Goal: Task Accomplishment & Management: Use online tool/utility

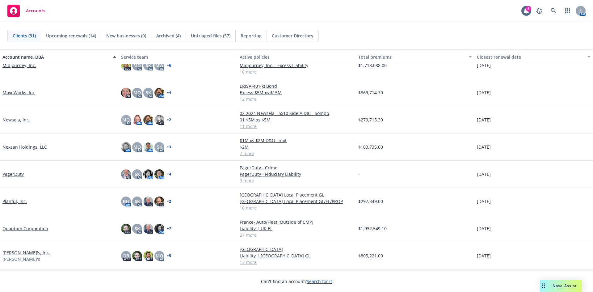
scroll to position [494, 0]
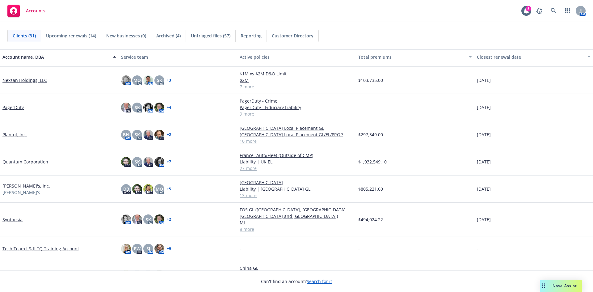
click at [33, 163] on link "Quantum Corporation" at bounding box center [25, 161] width 46 height 6
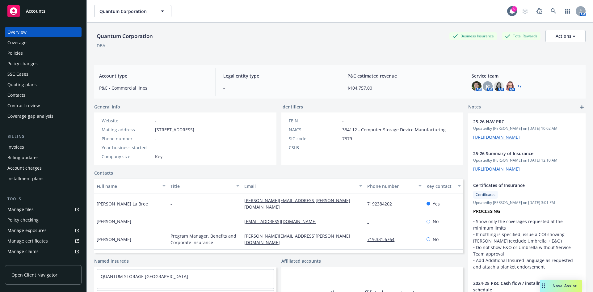
click at [22, 53] on div "Policies" at bounding box center [14, 53] width 15 height 10
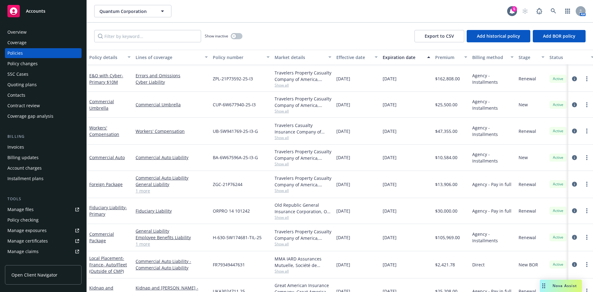
scroll to position [511, 0]
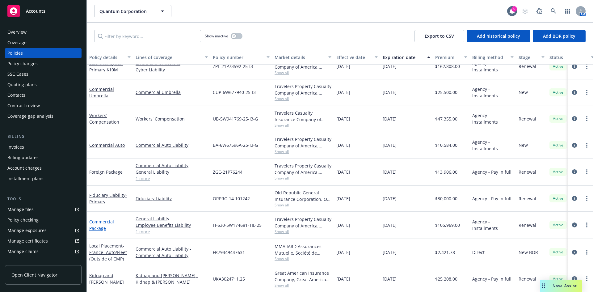
click at [98, 221] on link "Commercial Package" at bounding box center [101, 225] width 25 height 12
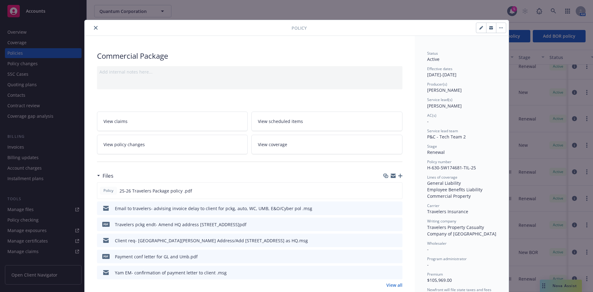
click at [94, 28] on icon "close" at bounding box center [96, 28] width 4 height 4
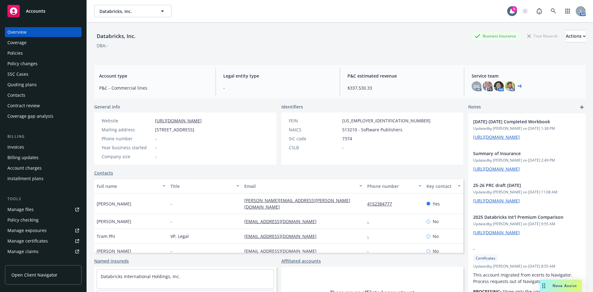
click at [35, 240] on div "Manage certificates" at bounding box center [27, 241] width 40 height 10
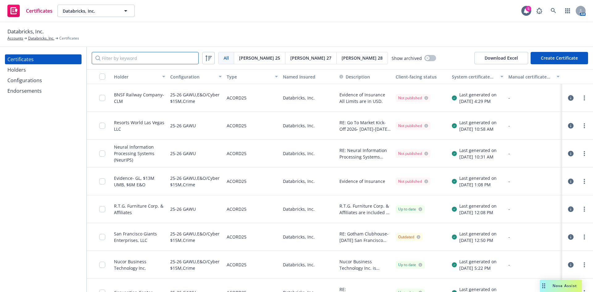
click at [123, 59] on input "Filter by keyword" at bounding box center [145, 58] width 107 height 12
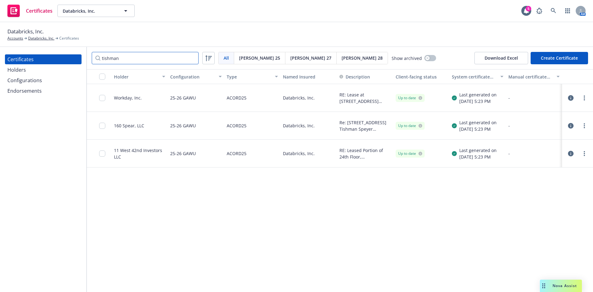
type input "tishman"
drag, startPoint x: 572, startPoint y: 125, endPoint x: 563, endPoint y: 125, distance: 8.3
click at [572, 125] on icon "button" at bounding box center [571, 126] width 6 height 6
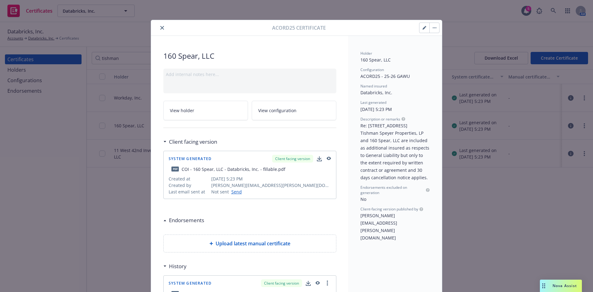
click at [419, 25] on button "button" at bounding box center [424, 28] width 10 height 10
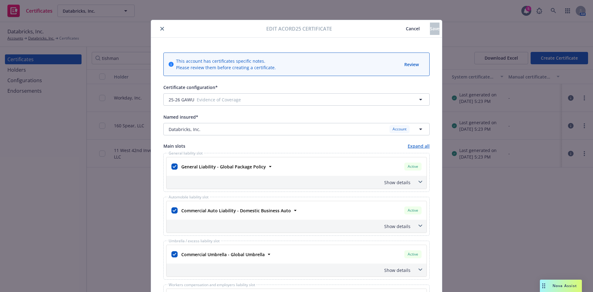
click at [160, 29] on icon "close" at bounding box center [162, 29] width 4 height 4
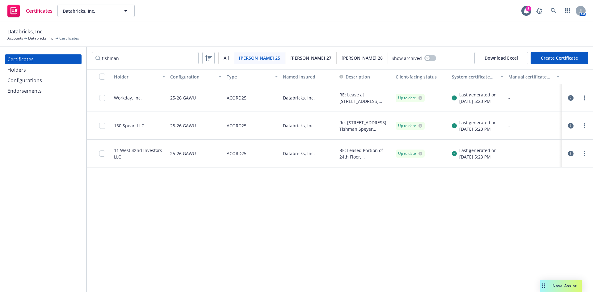
click at [124, 126] on div "160 Spear, LLC" at bounding box center [129, 125] width 30 height 6
click at [99, 126] on div at bounding box center [99, 126] width 25 height 28
click at [570, 128] on icon "button" at bounding box center [571, 126] width 6 height 6
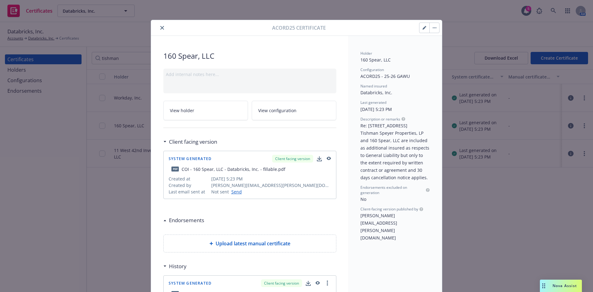
click at [422, 26] on icon "button" at bounding box center [424, 28] width 4 height 4
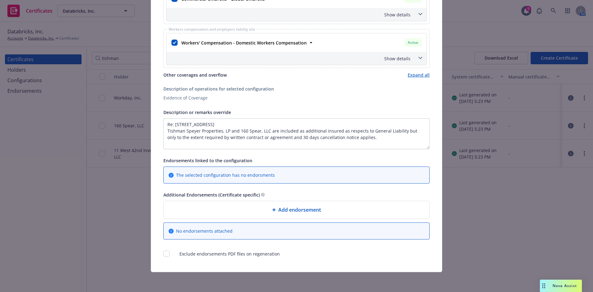
scroll to position [1, 0]
click at [258, 131] on textarea "Re: 160 Spear Street, 15th Floor, San Francisco, CA 94105 Tishman Speyer Proper…" at bounding box center [296, 133] width 266 height 31
click at [257, 131] on textarea "Re: 160 Spear Street, 15th Floor, San Francisco, CA 94105 Tishman Speyer Proper…" at bounding box center [296, 133] width 266 height 31
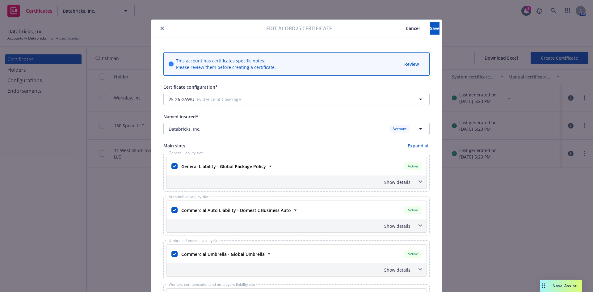
scroll to position [0, 0]
type textarea "Re: 160 Spear Street, 15th Floor, San Francisco, CA 94105 Tishman Speyer Proper…"
click at [161, 28] on icon "close" at bounding box center [162, 29] width 4 height 4
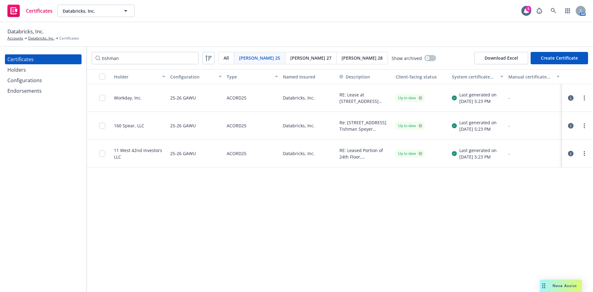
click at [22, 71] on div "Holders" at bounding box center [16, 70] width 19 height 10
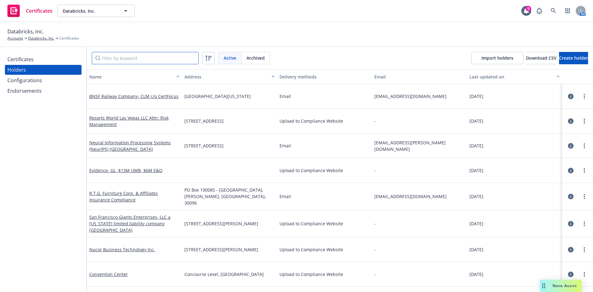
click at [150, 57] on input "Filter by keyword" at bounding box center [145, 58] width 107 height 12
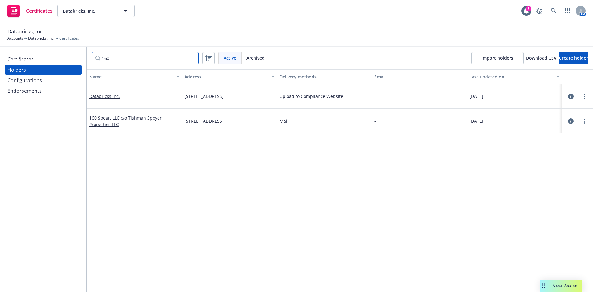
type input "160"
click at [568, 119] on icon "button" at bounding box center [571, 121] width 6 height 6
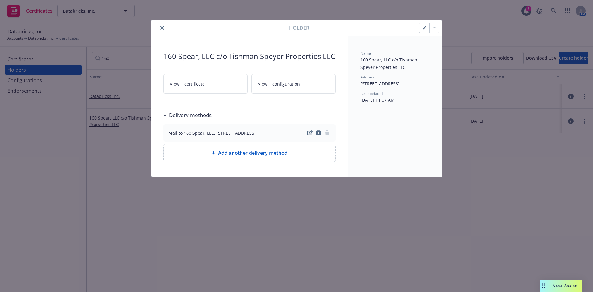
click at [421, 29] on button "button" at bounding box center [424, 28] width 10 height 10
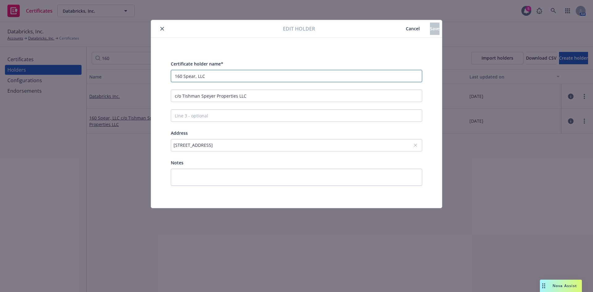
click at [195, 75] on input "160 Spear, LLC" at bounding box center [296, 76] width 251 height 12
drag, startPoint x: 237, startPoint y: 98, endPoint x: 182, endPoint y: 95, distance: 55.3
click at [182, 95] on input "c/o Tishman Speyer Properties LLC" at bounding box center [296, 96] width 251 height 12
click at [163, 29] on icon "close" at bounding box center [162, 29] width 4 height 4
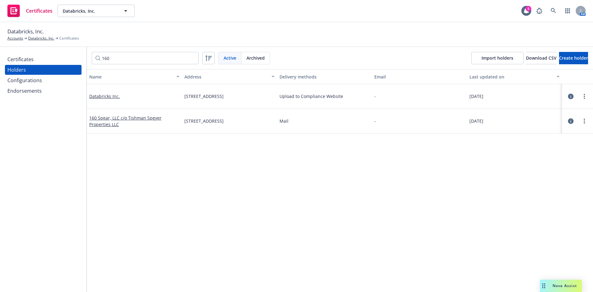
click at [27, 60] on div "Certificates" at bounding box center [20, 59] width 26 height 10
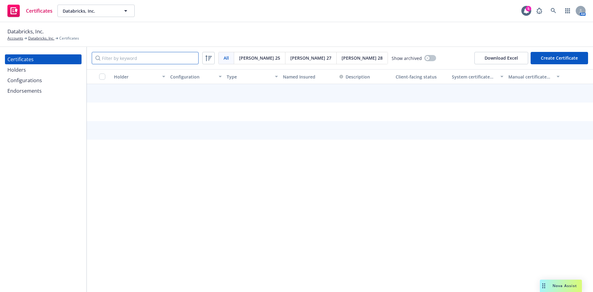
click at [124, 57] on input "Filter by keyword" at bounding box center [145, 58] width 107 height 12
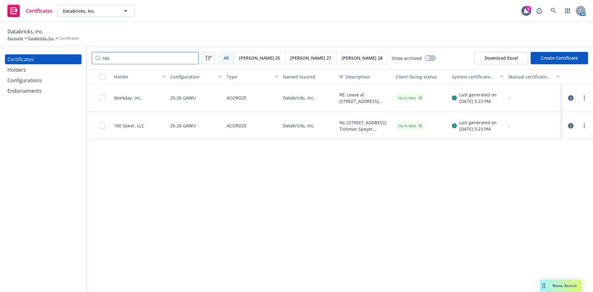
type input "160"
click at [571, 126] on icon "button" at bounding box center [571, 126] width 6 height 6
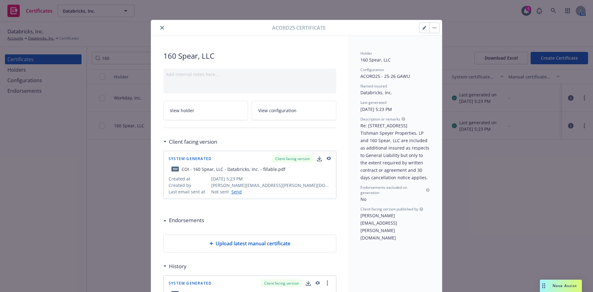
click at [419, 25] on button "button" at bounding box center [424, 28] width 10 height 10
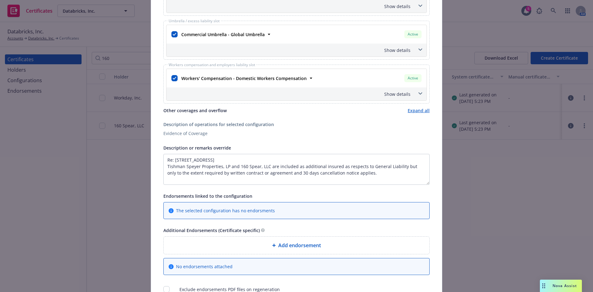
scroll to position [247, 0]
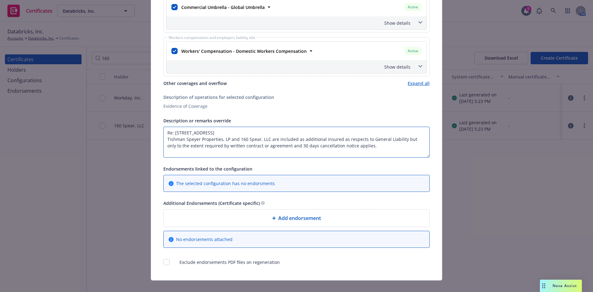
drag, startPoint x: 226, startPoint y: 138, endPoint x: 159, endPoint y: 137, distance: 66.7
click at [159, 137] on div "This account has certificates specific notes. Please review them before creatin…" at bounding box center [296, 35] width 291 height 489
paste textarea "LLC"
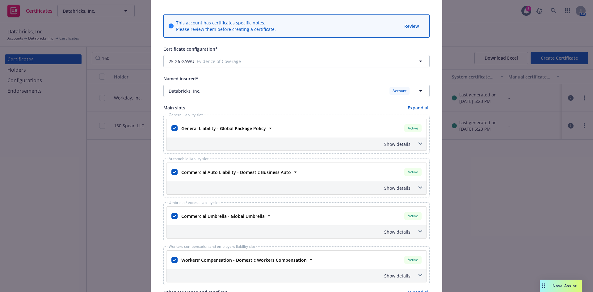
scroll to position [0, 0]
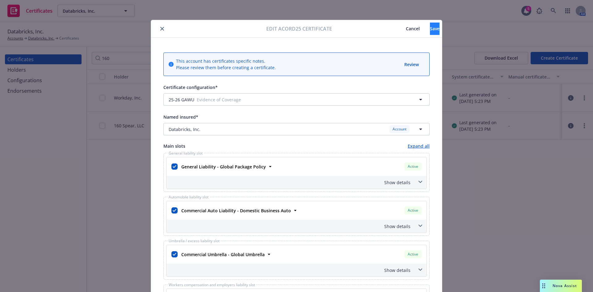
type textarea "Re: 160 Spear Street, 15th Floor, San Francisco, CA 94105 Tishman Speyer Proper…"
click at [430, 31] on span "Save" at bounding box center [435, 29] width 10 height 6
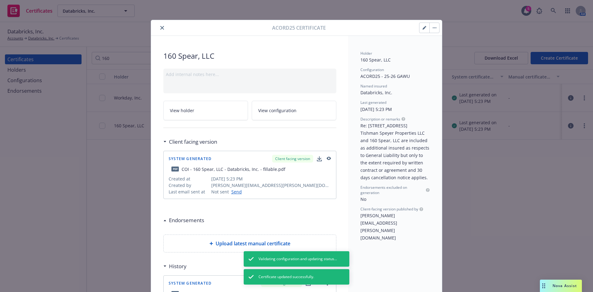
click at [160, 28] on icon "close" at bounding box center [162, 28] width 4 height 4
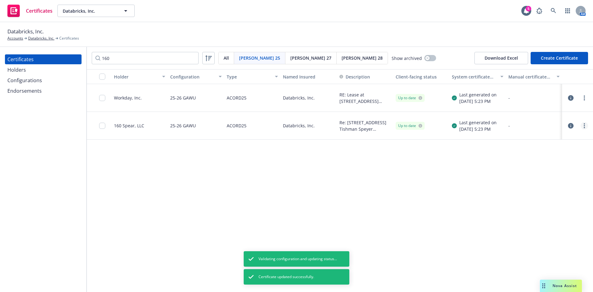
click at [582, 128] on link "more" at bounding box center [584, 125] width 7 height 7
click at [522, 163] on link "Regenerate" at bounding box center [538, 163] width 99 height 12
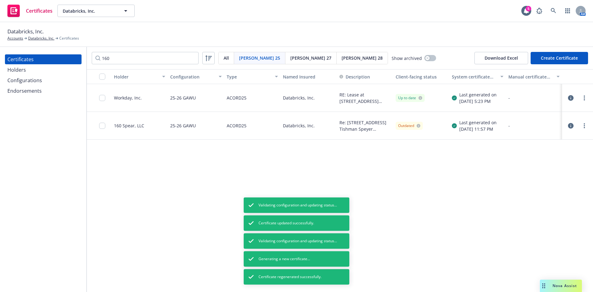
click at [105, 127] on div at bounding box center [104, 125] width 10 height 20
click at [102, 126] on input "checkbox" at bounding box center [102, 126] width 6 height 6
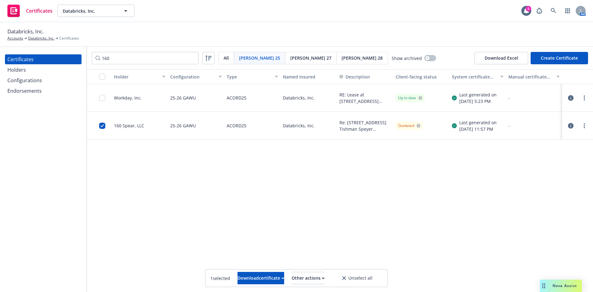
click at [304, 275] on div "Certificate regenerated successfully." at bounding box center [297, 276] width 106 height 15
click at [304, 275] on div "Other actions" at bounding box center [307, 278] width 33 height 12
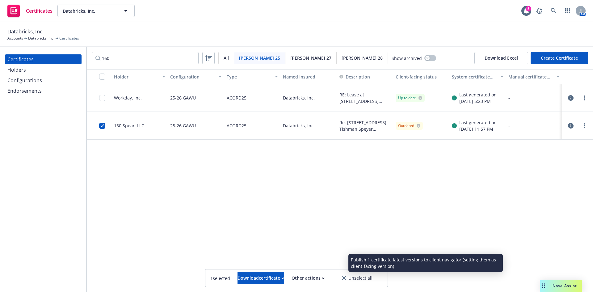
click at [306, 262] on link "Publish certificate" at bounding box center [296, 263] width 57 height 12
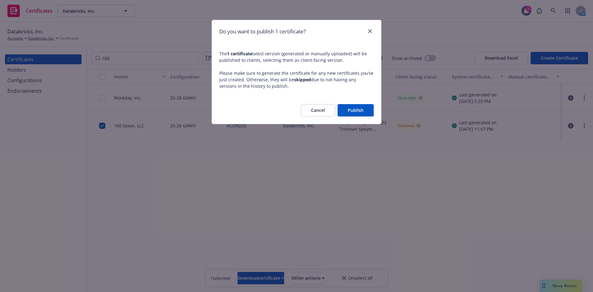
click at [355, 109] on button "Publish" at bounding box center [355, 110] width 36 height 12
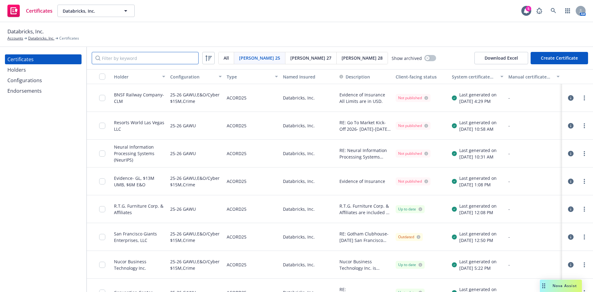
click at [147, 61] on input "Filter by keyword" at bounding box center [145, 58] width 107 height 12
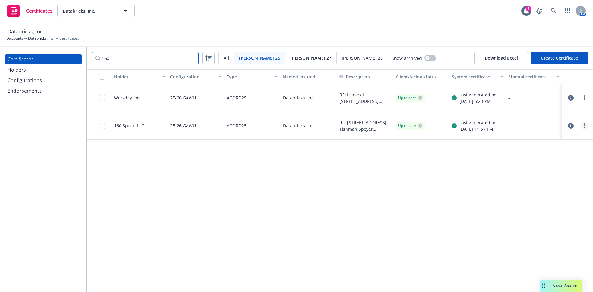
type input "160"
click at [585, 125] on circle "more" at bounding box center [584, 125] width 1 height 1
click at [526, 212] on link "Download uneditable generated certificate" at bounding box center [538, 212] width 99 height 12
click at [342, 58] on span "Acord 28" at bounding box center [362, 58] width 41 height 6
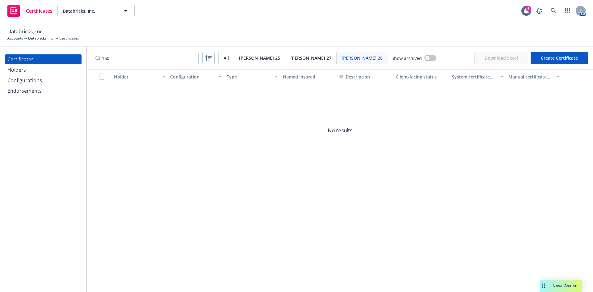
click at [37, 80] on div "Configurations" at bounding box center [24, 80] width 35 height 10
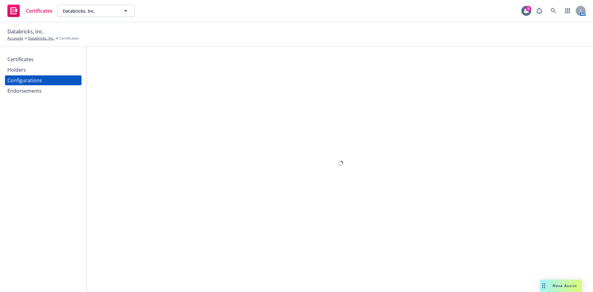
click at [23, 69] on div "Holders" at bounding box center [16, 70] width 19 height 10
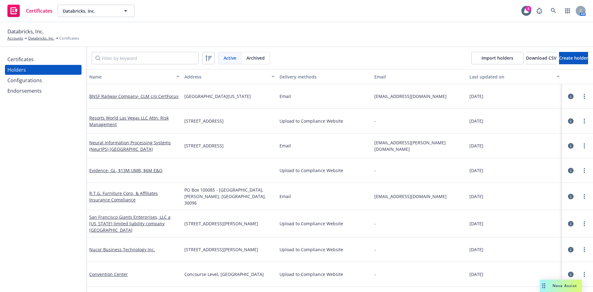
click at [23, 82] on div "Configurations" at bounding box center [24, 80] width 35 height 10
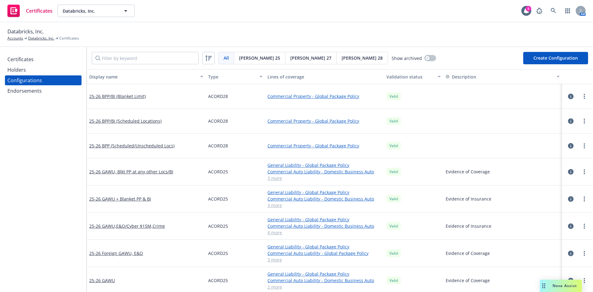
click at [342, 58] on span "[PERSON_NAME] 28" at bounding box center [362, 58] width 41 height 6
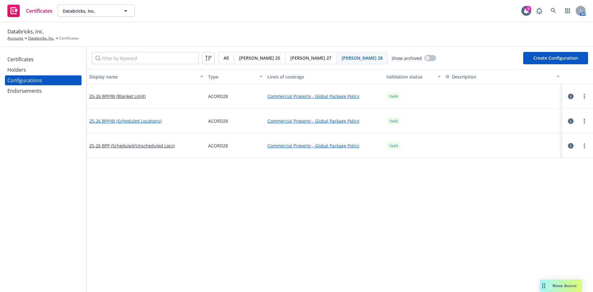
click at [130, 121] on link "25-26 BPP/BI (Scheduled Locations)" at bounding box center [125, 121] width 72 height 6
click at [142, 120] on link "25-26 BPP/BI (Scheduled Locations)" at bounding box center [125, 121] width 72 height 6
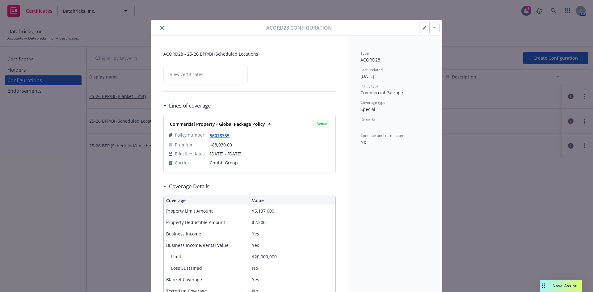
click at [160, 27] on icon "close" at bounding box center [162, 28] width 4 height 4
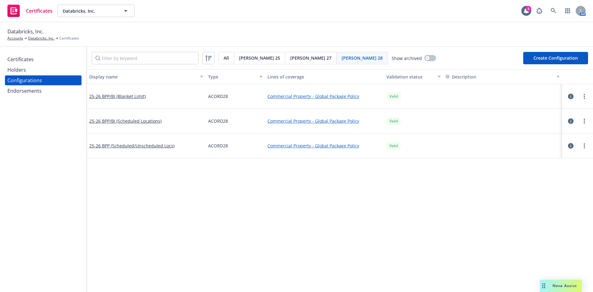
click at [19, 57] on div "Certificates" at bounding box center [20, 59] width 26 height 10
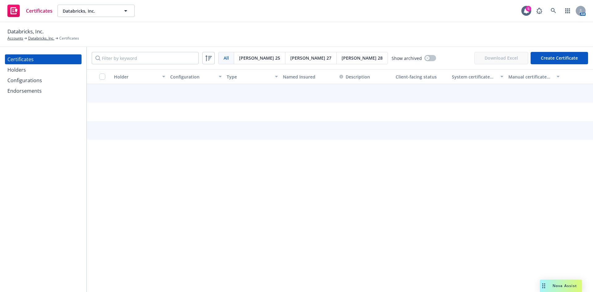
click at [342, 59] on span "[PERSON_NAME] 28" at bounding box center [362, 58] width 41 height 6
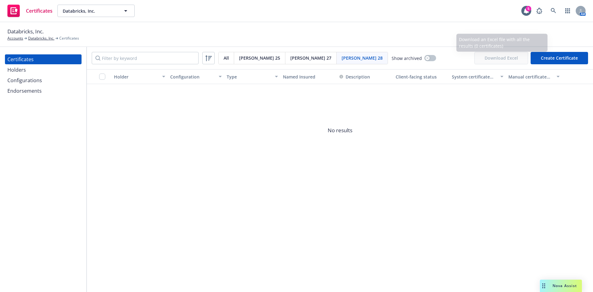
click at [551, 59] on button "Create Certificate" at bounding box center [558, 58] width 57 height 12
select select "ACORD28"
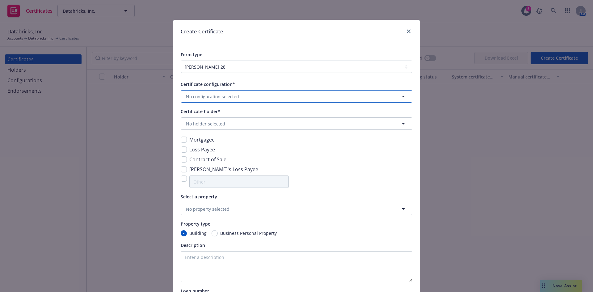
click at [201, 100] on button "No configuration selected" at bounding box center [297, 96] width 232 height 12
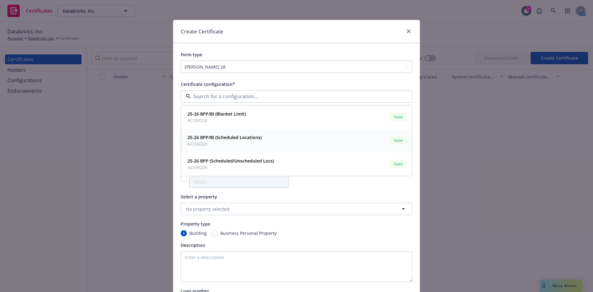
click at [213, 140] on strong "25-26 BPP/BI (Scheduled Locations)" at bounding box center [224, 137] width 74 height 6
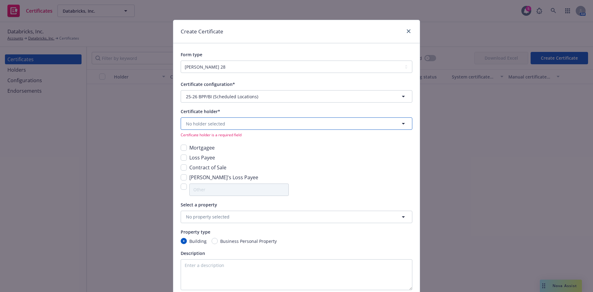
click at [198, 121] on span "No holder selected" at bounding box center [205, 123] width 39 height 6
type input "160"
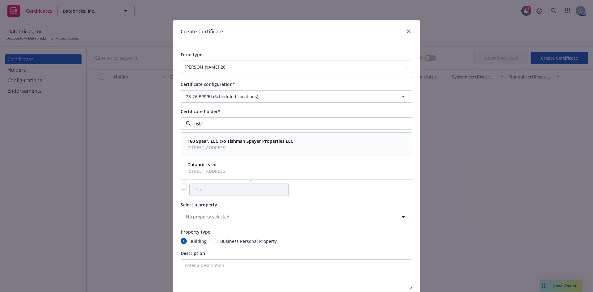
click at [237, 145] on span "160 Spear St., Suite 230, San Francisco , CA, 94105, USA" at bounding box center [240, 147] width 106 height 6
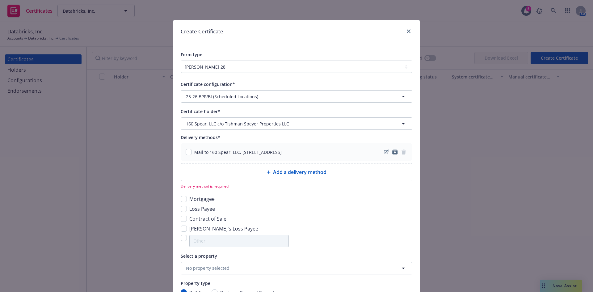
click at [336, 171] on div "Add a delivery method" at bounding box center [296, 171] width 221 height 7
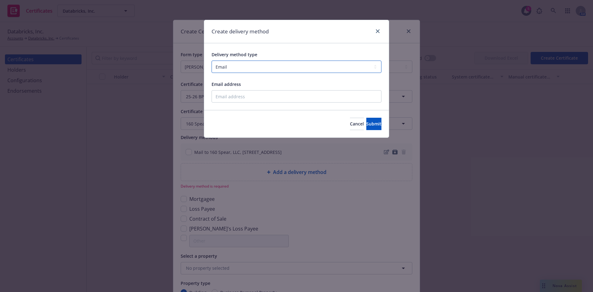
click at [239, 65] on select "Select delivery method type Email Mail Fax Upload to Compliance Website" at bounding box center [297, 67] width 170 height 12
select select "UPLOAD_TO_COMPLIANCE_WEBSITE"
click at [212, 61] on select "Select delivery method type Email Mail Fax Upload to Compliance Website" at bounding box center [297, 67] width 170 height 12
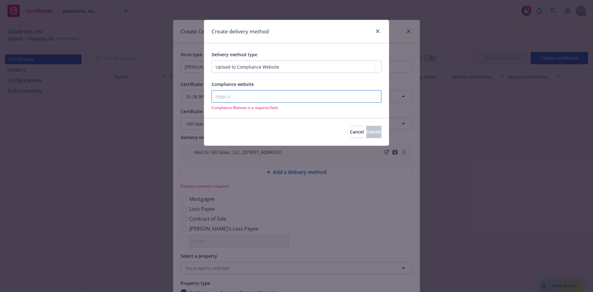
click at [230, 97] on input "Compliance website" at bounding box center [297, 96] width 170 height 12
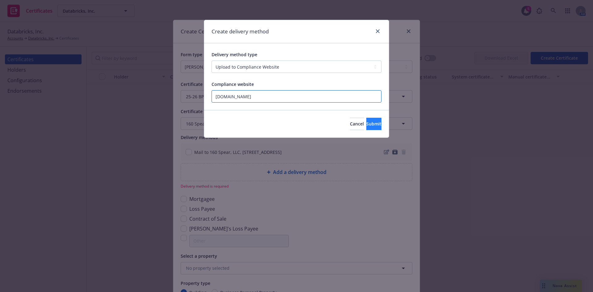
type input "newfront.com"
click at [366, 127] on button "Submit" at bounding box center [373, 124] width 15 height 12
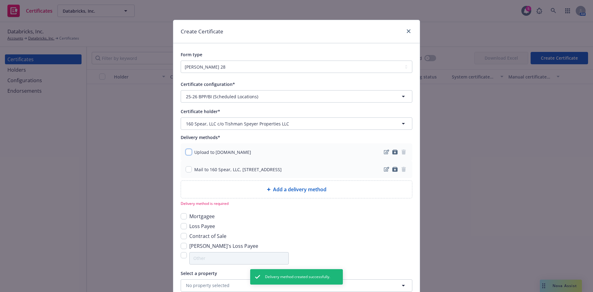
click at [187, 150] on input "checkbox" at bounding box center [189, 152] width 6 height 6
checkbox input "true"
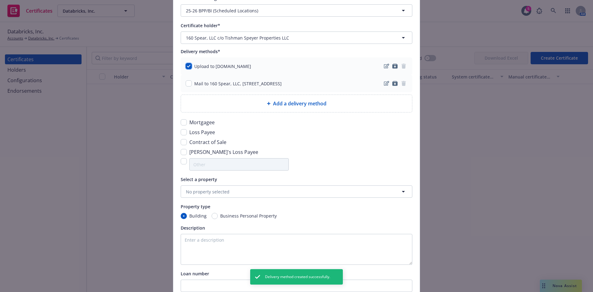
scroll to position [124, 0]
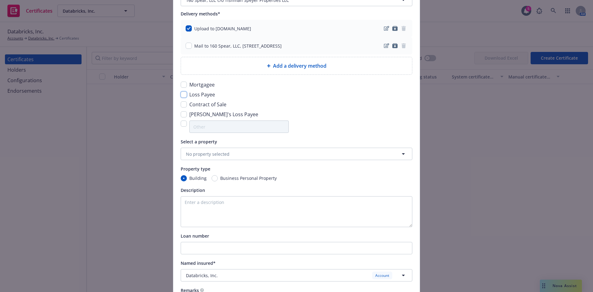
click at [184, 95] on input "checkbox" at bounding box center [184, 94] width 6 height 6
checkbox input "true"
click at [239, 154] on button "No property selected" at bounding box center [297, 154] width 232 height 12
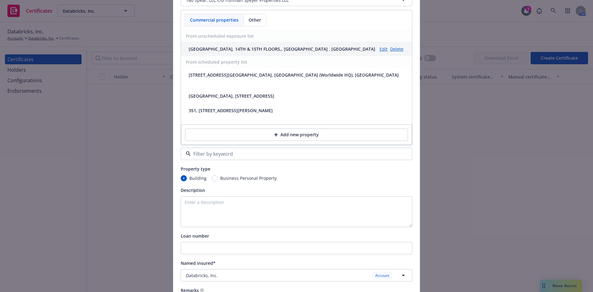
click at [255, 50] on div "160 SPEAR ST, 3RD, 13TH, 14TH & 15TH FLOORS,, SAN FRANCISCO, , CA, 94105 , USA" at bounding box center [282, 49] width 187 height 6
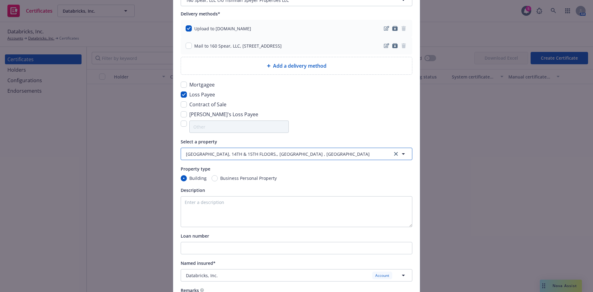
click at [212, 153] on div "160 SPEAR ST, 3RD, 13TH, 14TH & 15TH FLOORS,, SAN FRANCISCO, , CA, 94105 , USA" at bounding box center [280, 154] width 189 height 6
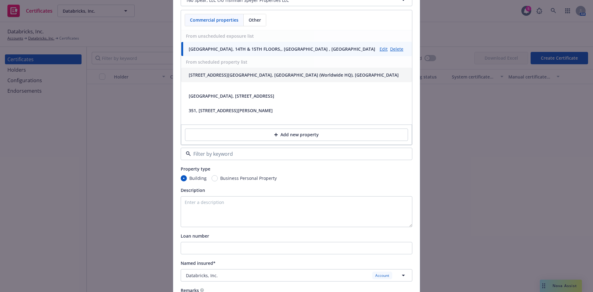
click at [223, 77] on div "[STREET_ADDRESS][GEOGRAPHIC_DATA], [GEOGRAPHIC_DATA] (Worldwide HQ), [GEOGRAPHI…" at bounding box center [294, 75] width 210 height 6
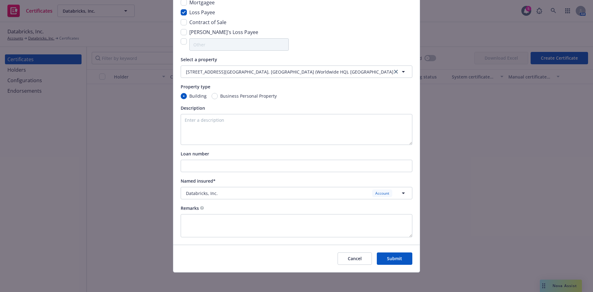
scroll to position [206, 0]
click at [209, 123] on textarea at bounding box center [297, 129] width 232 height 31
paste textarea "160 Spear Street, 15th Floor, San Francisco, CA 94105"
type textarea "160 Spear Street, 15th Floor, San Francisco, CA 94105"
drag, startPoint x: 316, startPoint y: 127, endPoint x: 166, endPoint y: 127, distance: 149.8
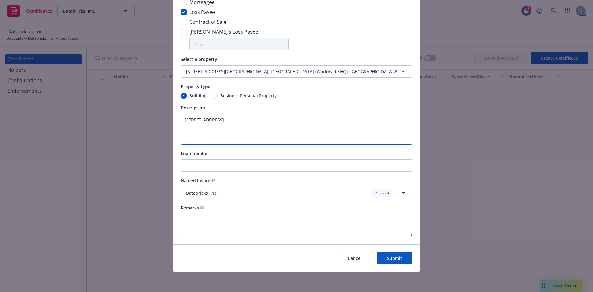
click at [166, 127] on div "Create Certificate Form type ACORD 25 ACORD 27 ACORD 28 Certificate configurati…" at bounding box center [296, 146] width 593 height 292
click at [393, 258] on button "Submit" at bounding box center [395, 258] width 36 height 12
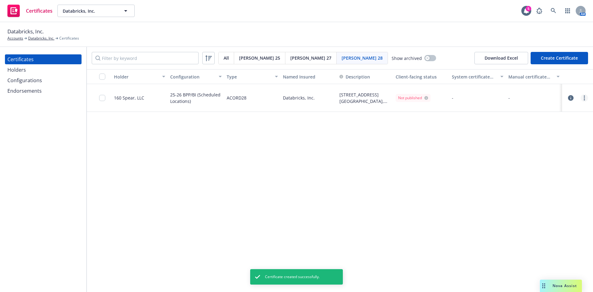
click at [585, 97] on link "more" at bounding box center [584, 97] width 7 height 7
click at [503, 133] on div "Holder Configuration Type Named Insured Description Client-facing status System…" at bounding box center [340, 180] width 506 height 223
click at [585, 98] on circle "more" at bounding box center [584, 97] width 1 height 1
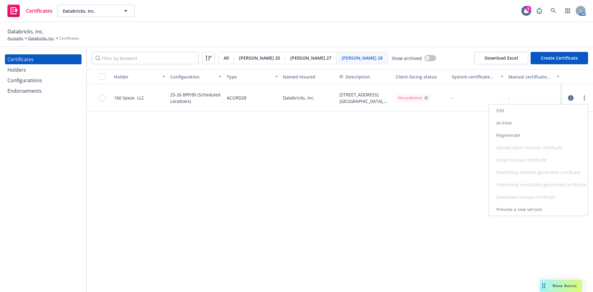
click at [510, 132] on link "Regenerate" at bounding box center [538, 135] width 99 height 12
click at [586, 97] on link "more" at bounding box center [584, 97] width 7 height 7
click at [517, 186] on link "Download uneditable generated certificate" at bounding box center [538, 184] width 99 height 12
